Goal: Task Accomplishment & Management: Use online tool/utility

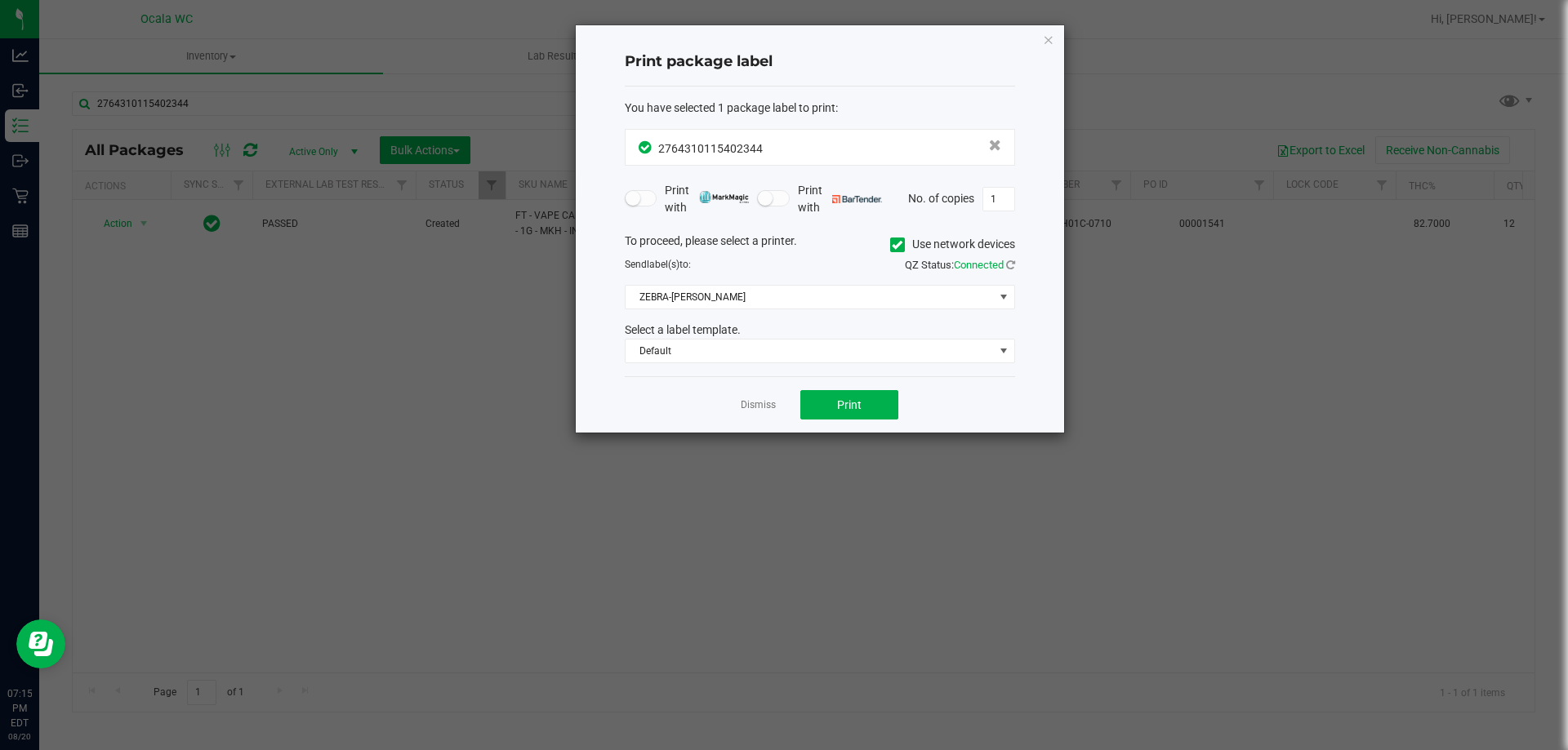
click at [741, 409] on link "Dismiss" at bounding box center [758, 406] width 35 height 14
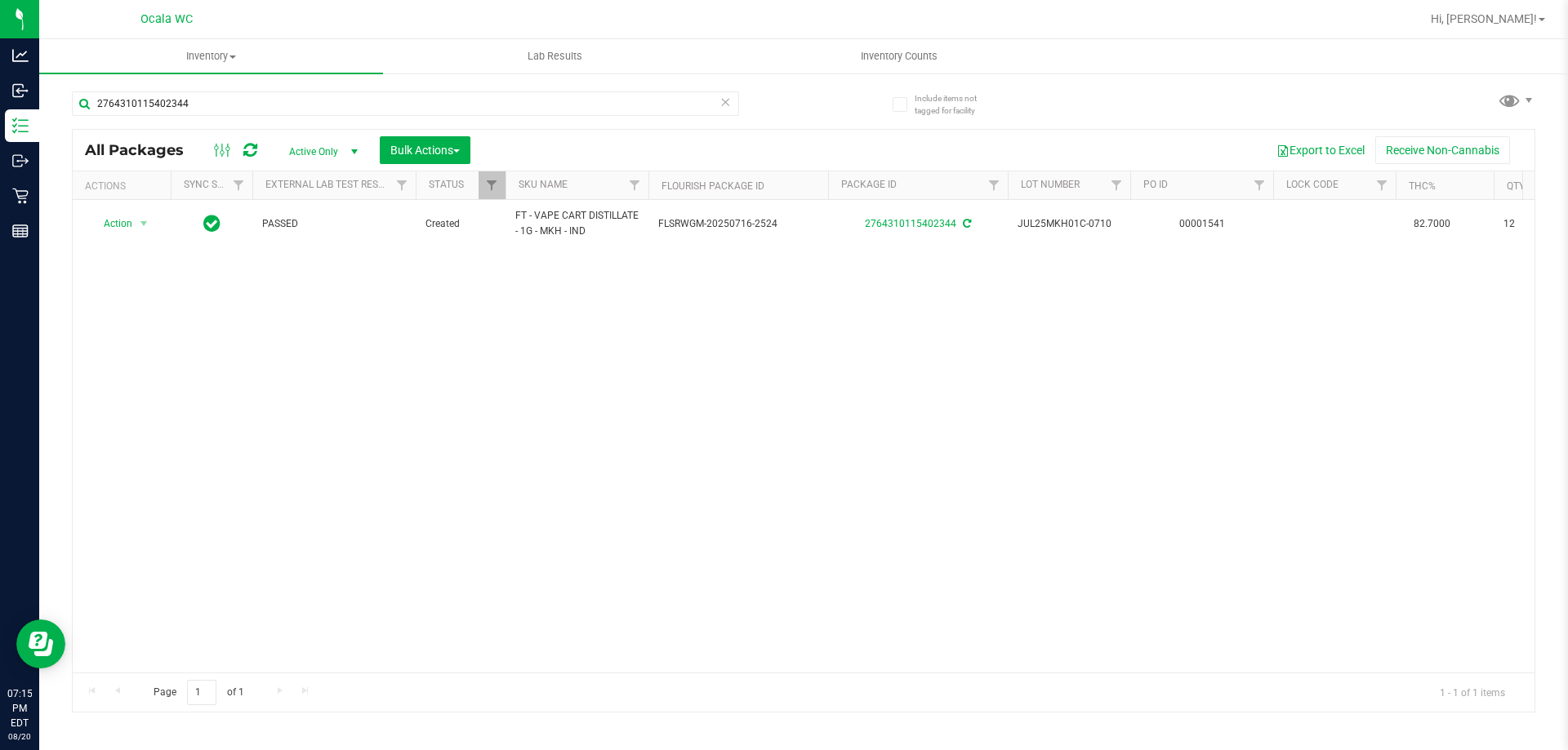
drag, startPoint x: 660, startPoint y: 470, endPoint x: 393, endPoint y: 81, distance: 471.8
click at [655, 458] on div "Action Action Adjust qty Create package Edit attributes Global inventory Locate…" at bounding box center [804, 437] width 1462 height 473
click at [412, 93] on input "2764310115402344" at bounding box center [406, 103] width 668 height 24
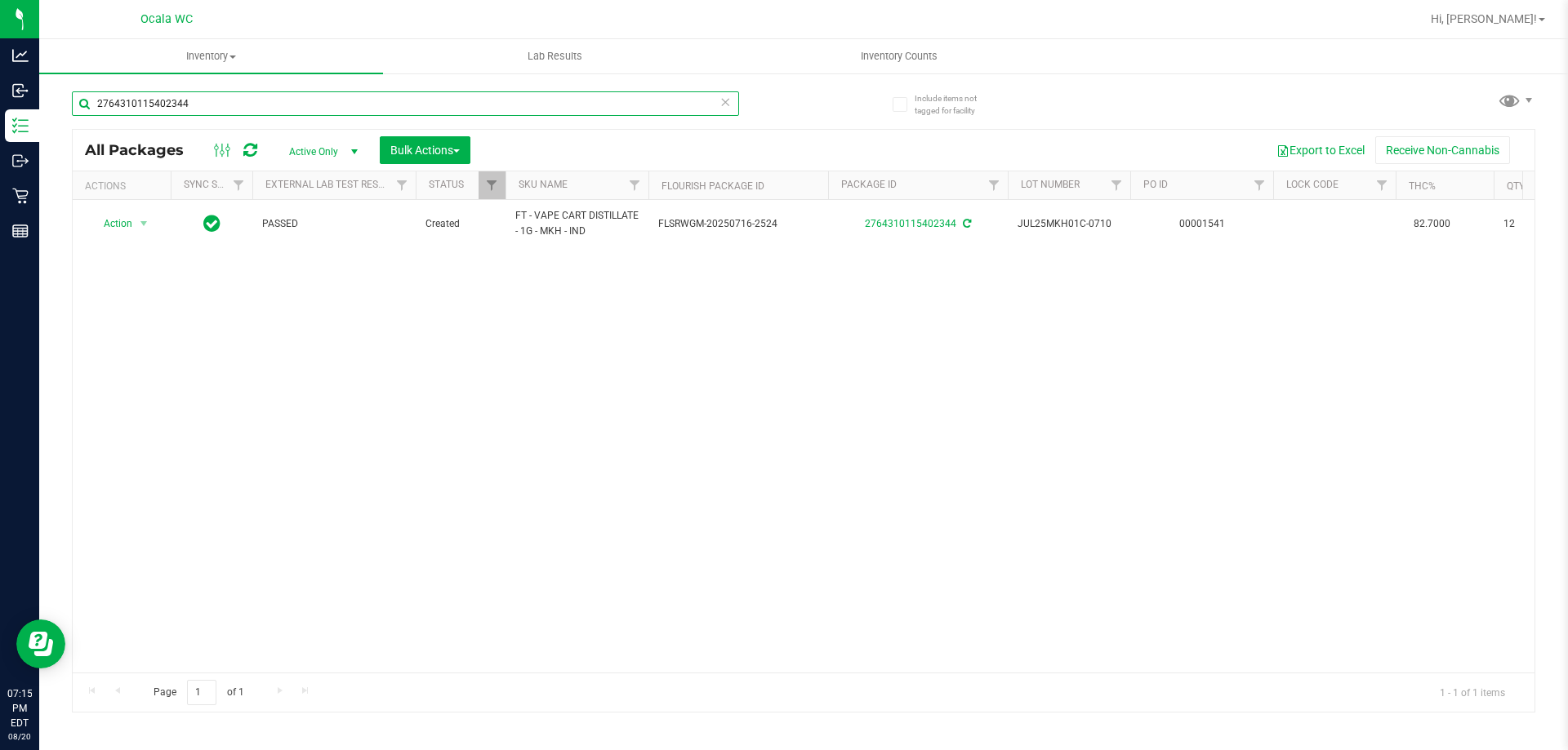
click at [412, 93] on input "2764310115402344" at bounding box center [406, 103] width 668 height 24
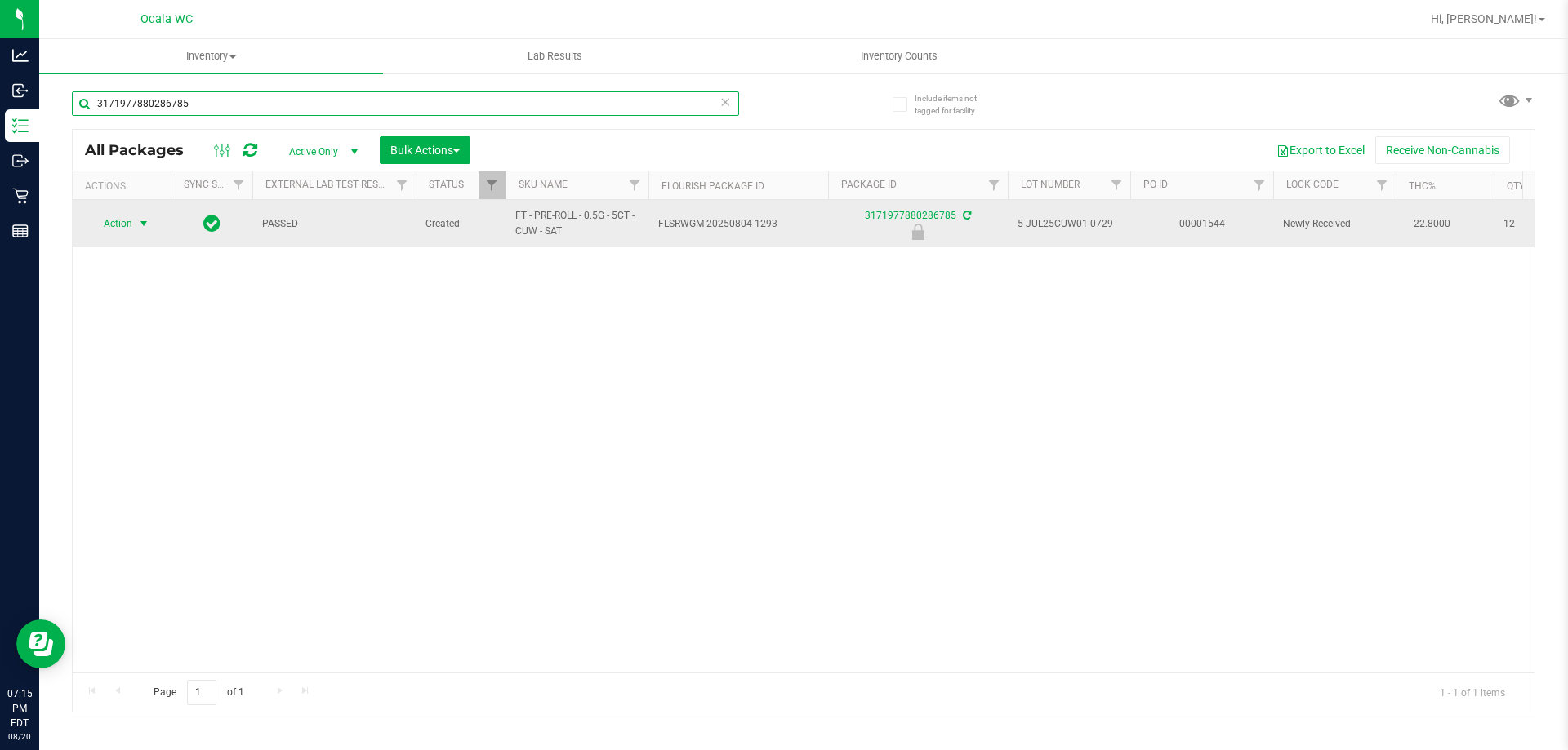
type input "3171977880286785"
click at [140, 229] on span "select" at bounding box center [143, 223] width 13 height 13
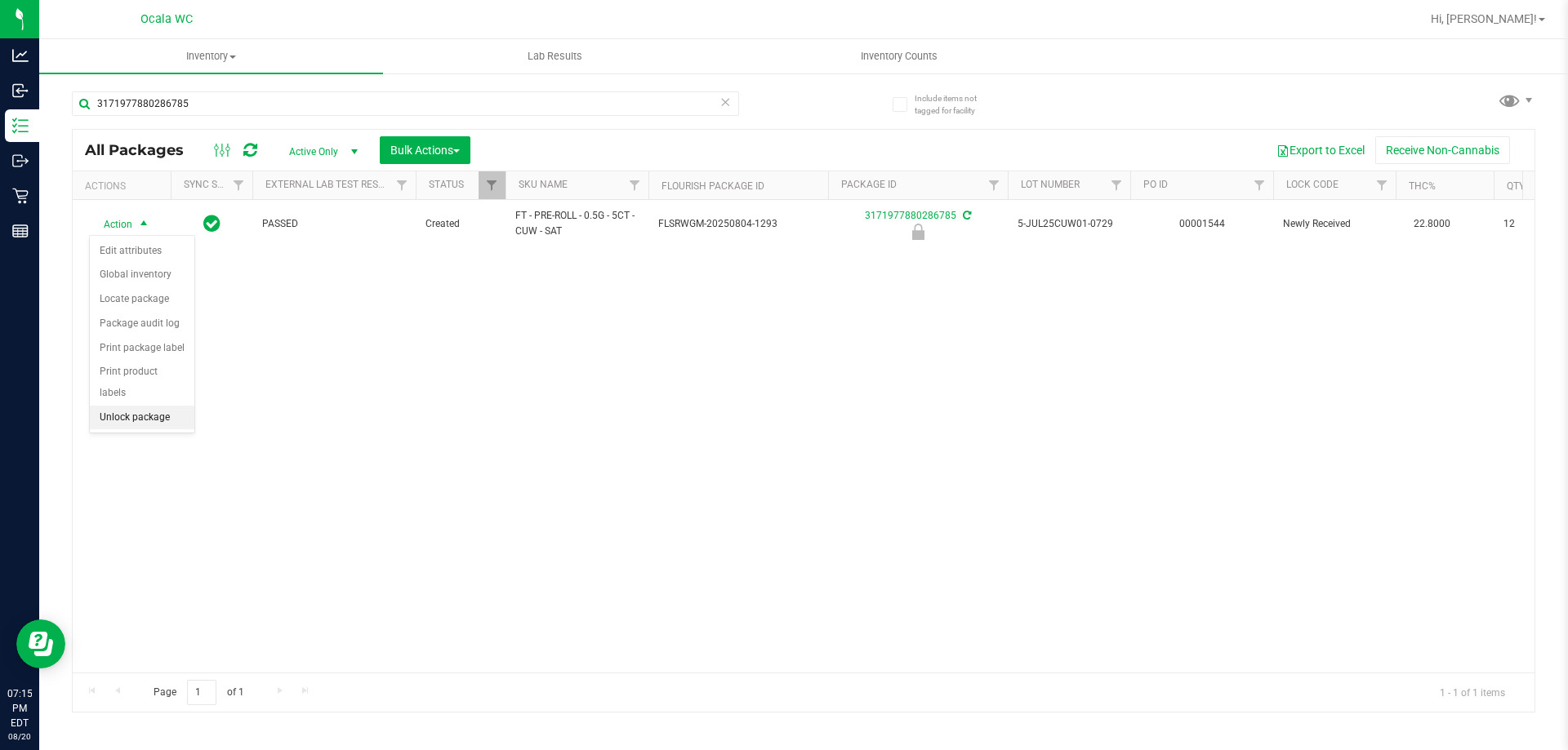
click at [145, 406] on li "Unlock package" at bounding box center [141, 417] width 104 height 24
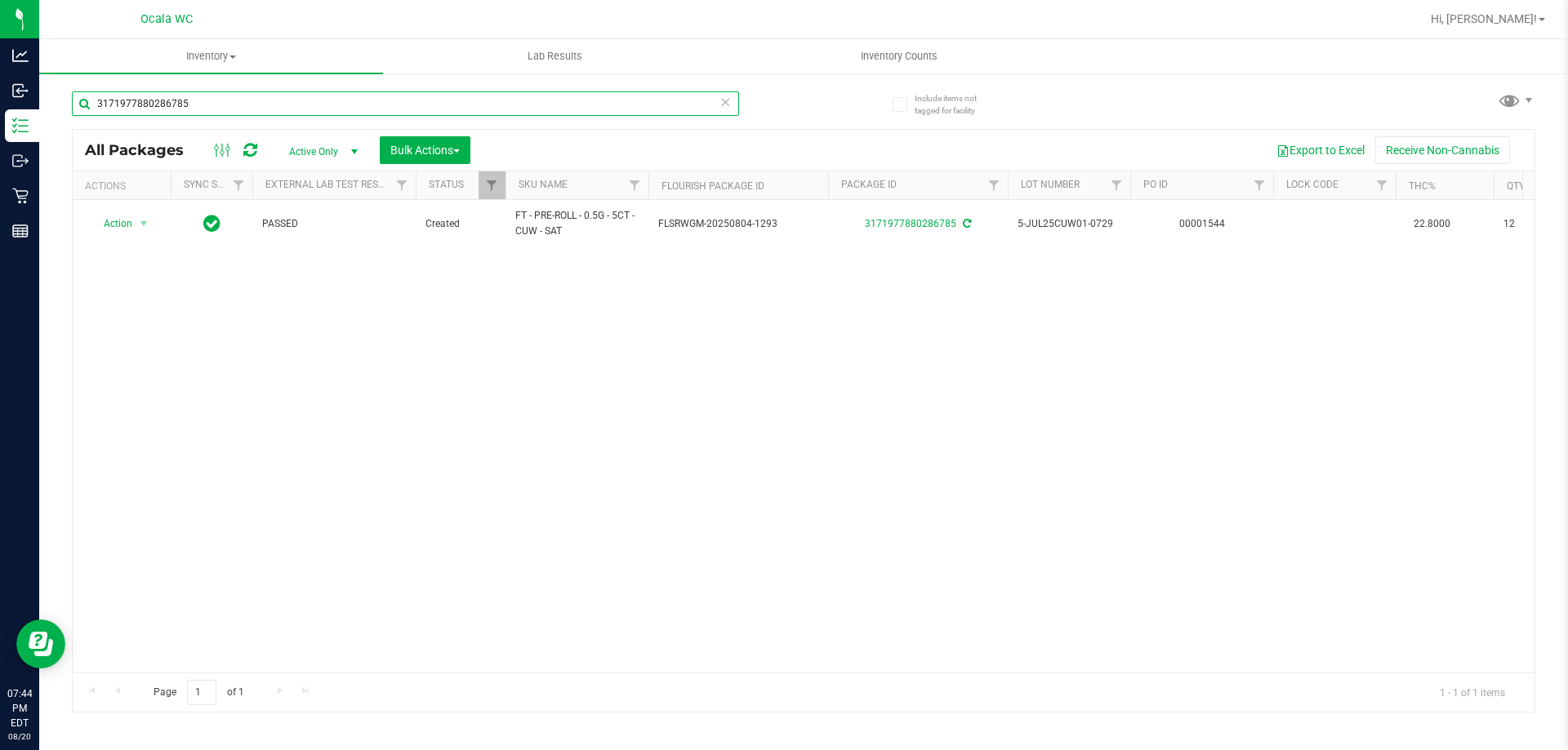
click at [623, 110] on input "3171977880286785" at bounding box center [406, 103] width 668 height 24
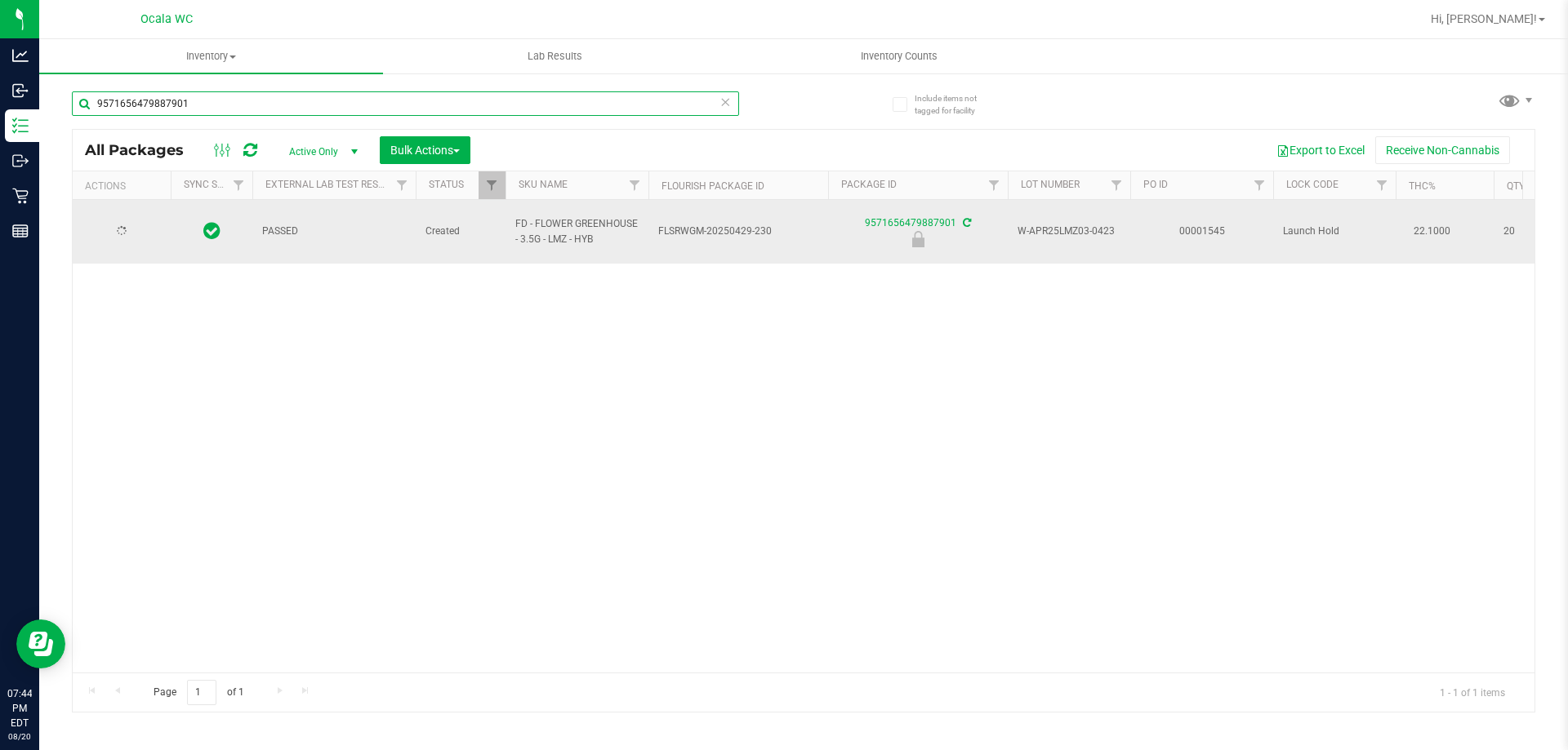
type input "9571656479887901"
click at [140, 227] on span "select" at bounding box center [143, 232] width 13 height 13
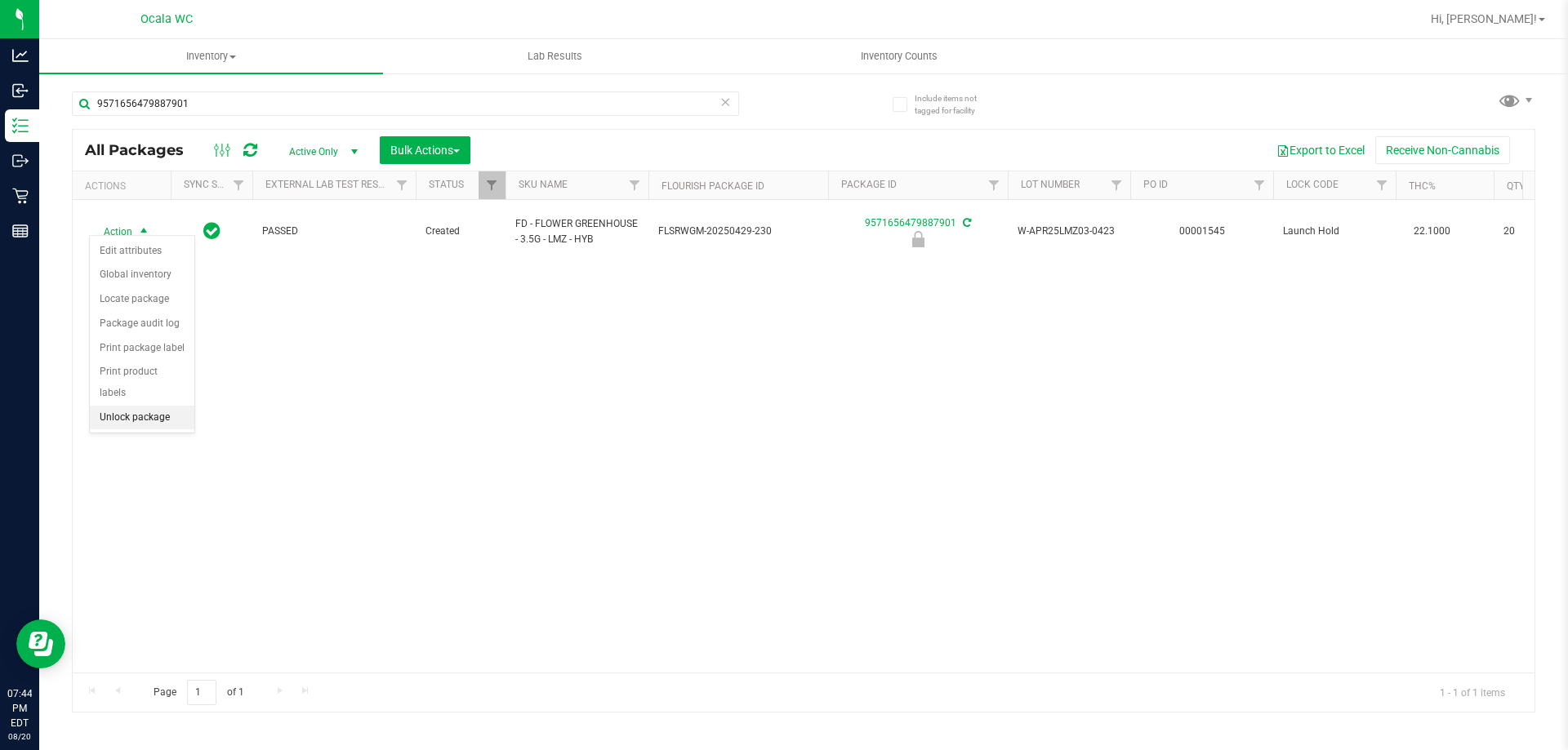
click at [131, 406] on li "Unlock package" at bounding box center [141, 417] width 104 height 24
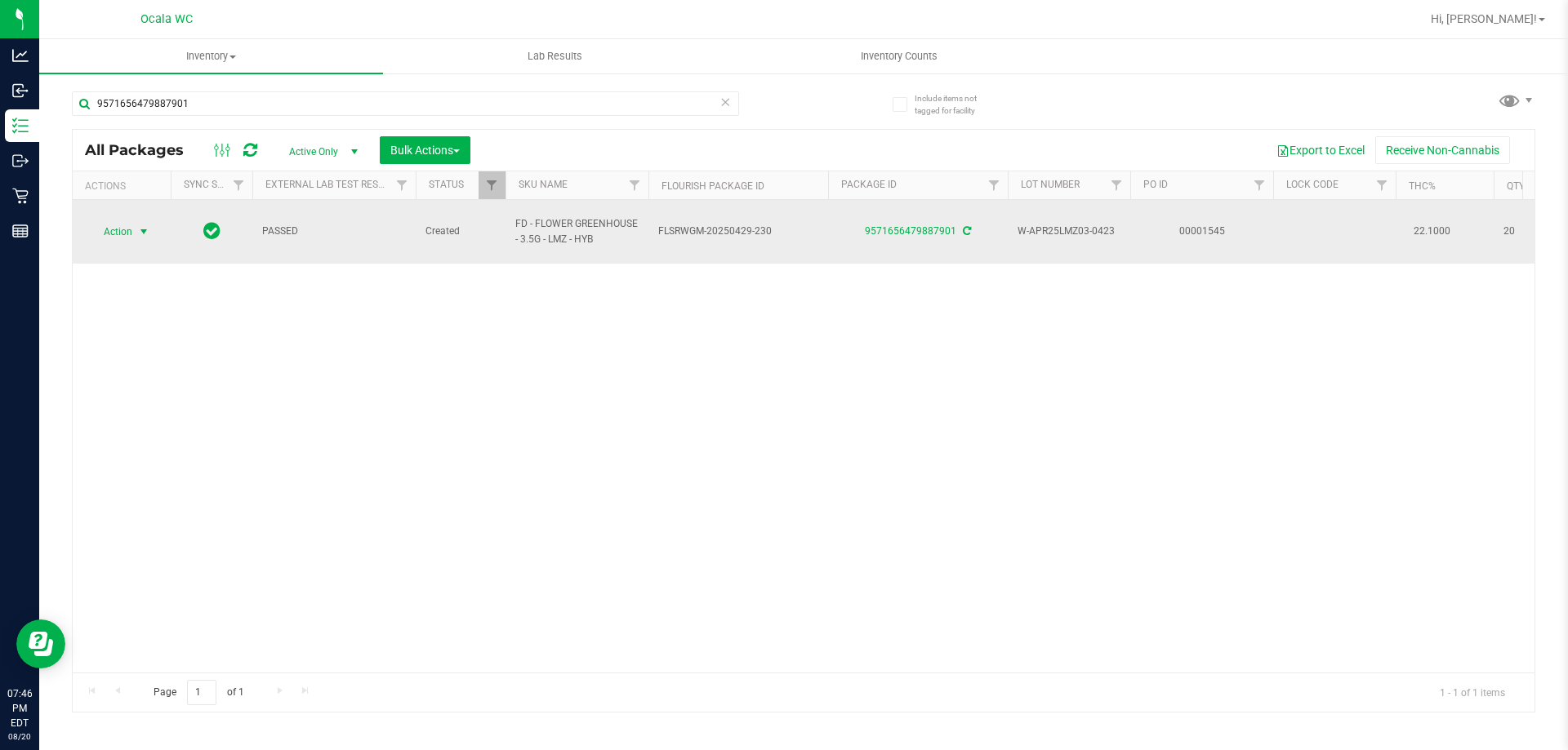
click at [109, 227] on span "Action" at bounding box center [110, 232] width 44 height 22
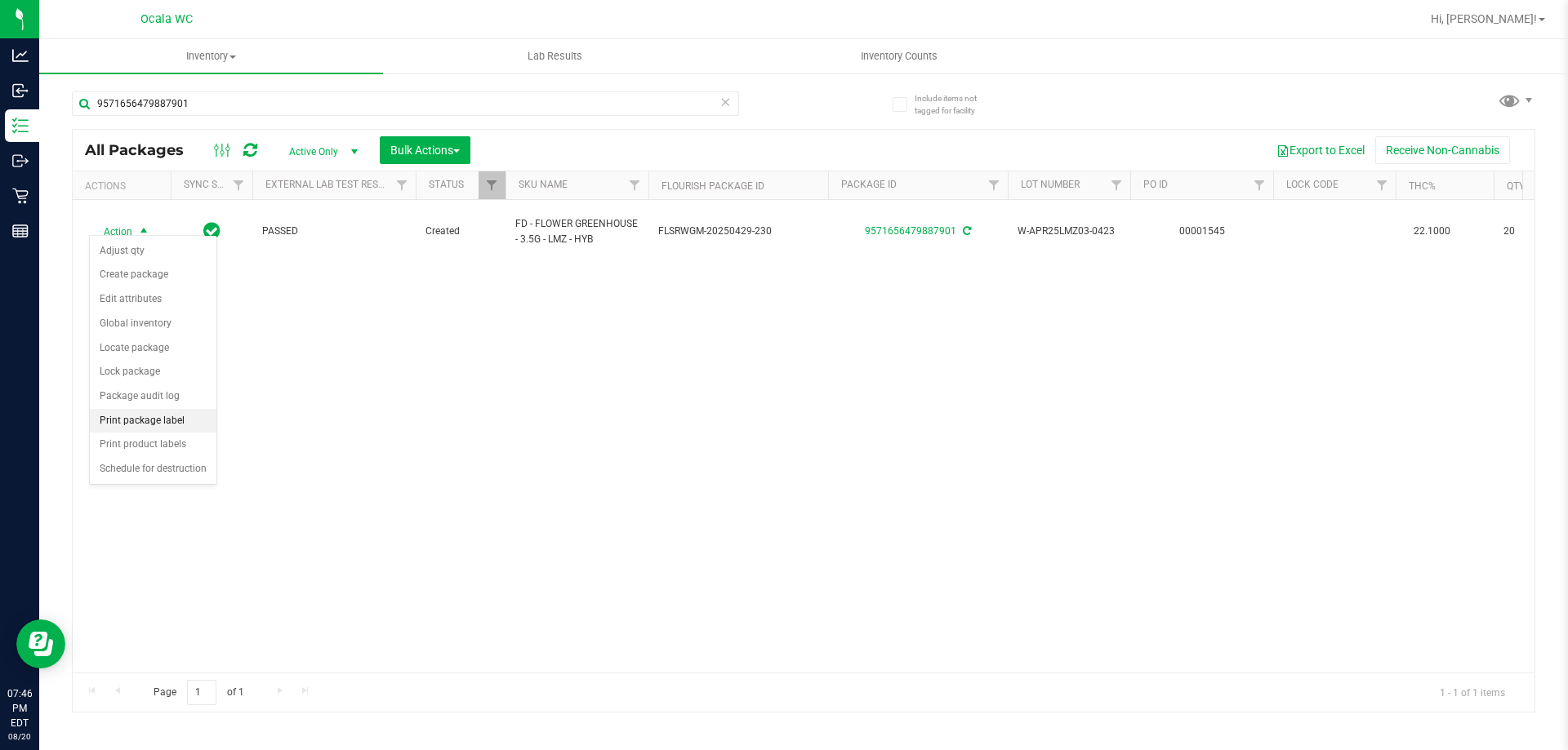
click at [140, 420] on li "Print package label" at bounding box center [153, 420] width 127 height 24
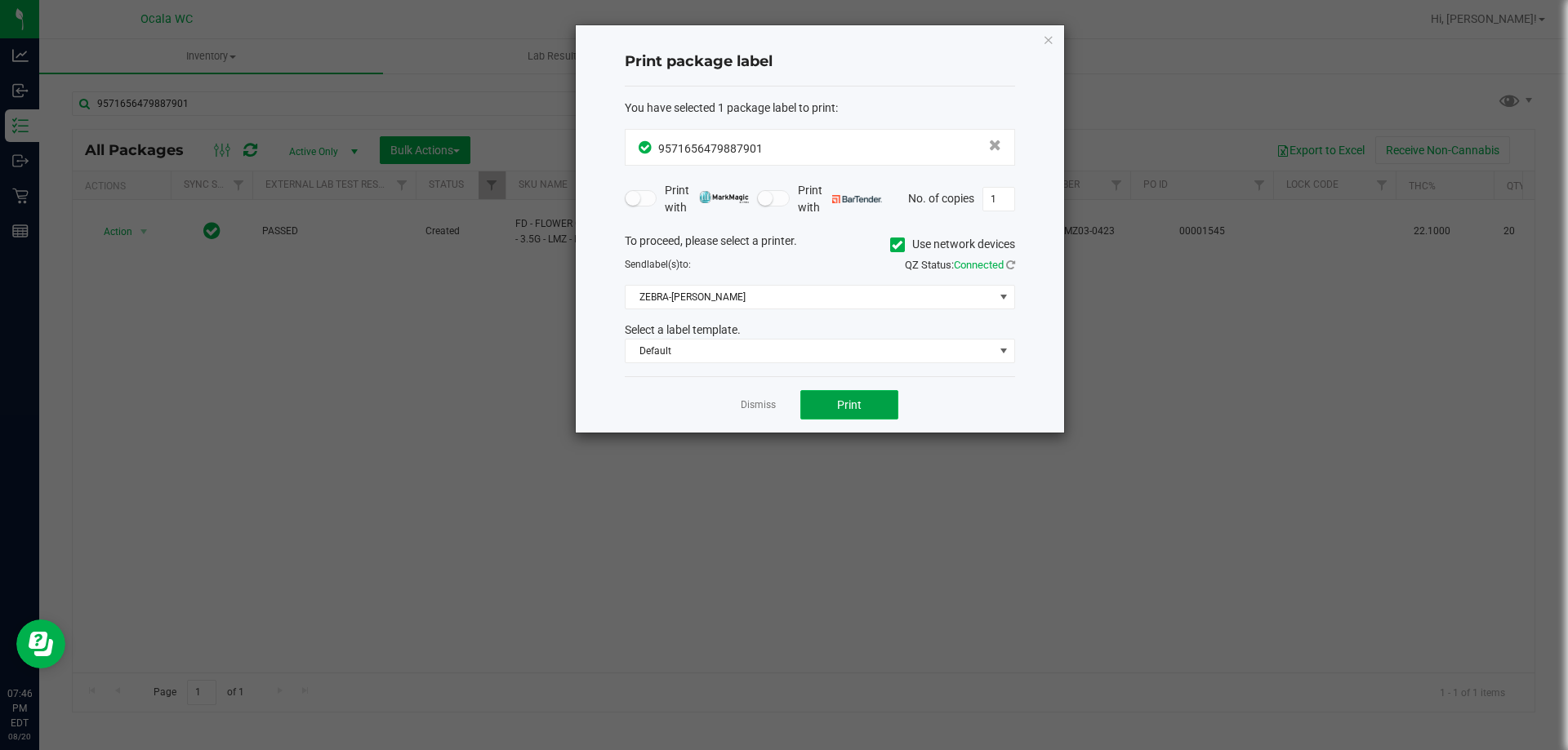
click at [836, 400] on button "Print" at bounding box center [849, 405] width 98 height 29
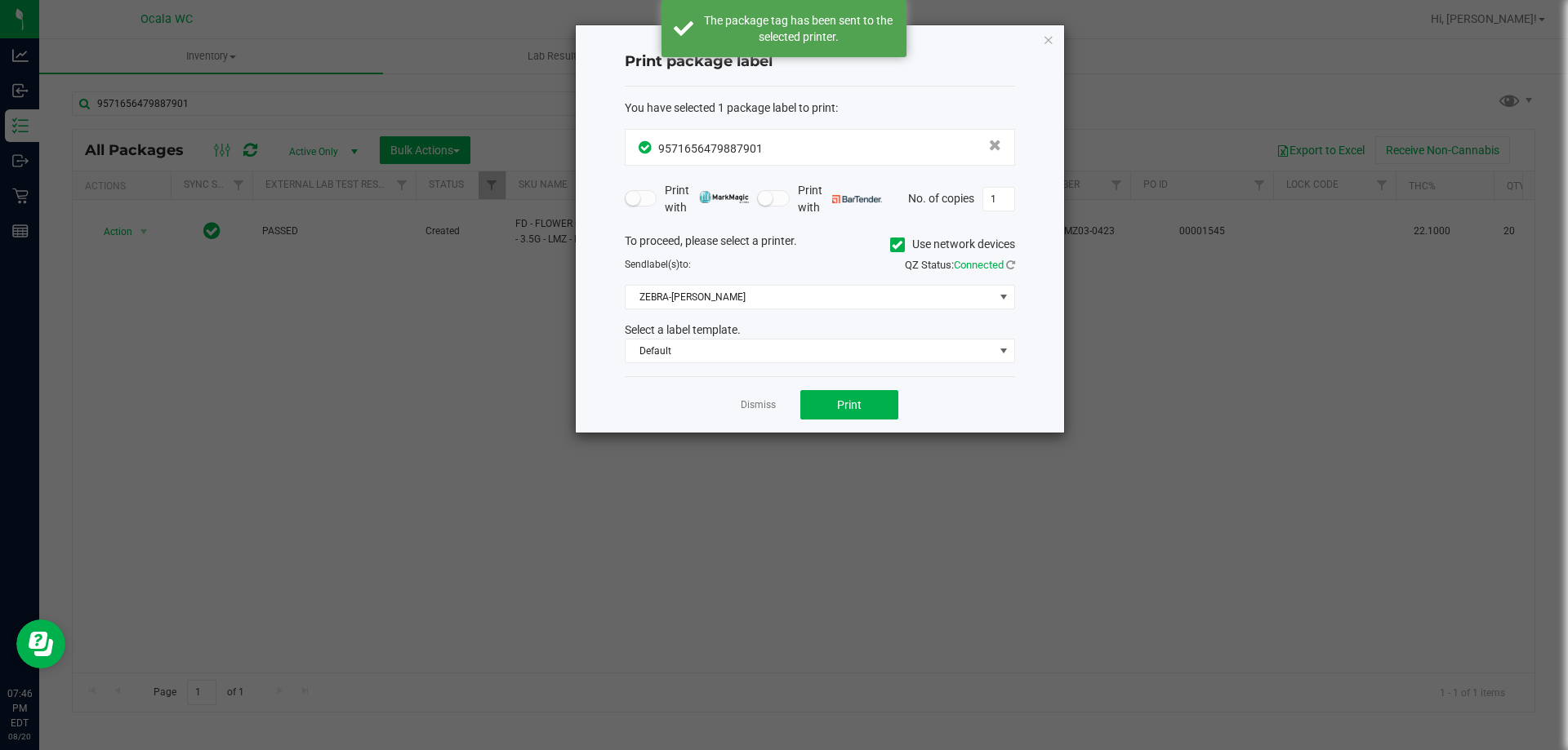
click at [1202, 479] on ngb-modal-window "Print package label You have selected 1 package label to print : 95716564798879…" at bounding box center [790, 375] width 1581 height 750
click at [1172, 505] on ngb-modal-window "Print package label You have selected 1 package label to print : 95716564798879…" at bounding box center [790, 375] width 1581 height 750
click at [1051, 39] on icon "button" at bounding box center [1049, 39] width 12 height 19
